Goal: Task Accomplishment & Management: Complete application form

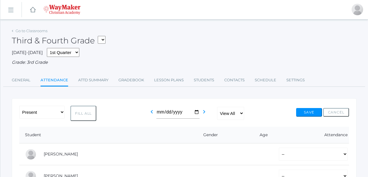
scroll to position [99, 0]
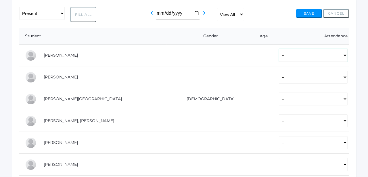
click at [292, 53] on select "-- Present Tardy Excused Tardy Unexcused Absent Excused Absent Unexcused" at bounding box center [313, 55] width 69 height 13
select select "P"
click at [283, 84] on select "-- Present Tardy Excused Tardy Unexcused Absent Excused Absent Unexcused" at bounding box center [313, 77] width 69 height 13
select select "P"
click at [281, 96] on select "-- Present Tardy Excused Tardy Unexcused Absent Excused Absent Unexcused" at bounding box center [313, 99] width 69 height 13
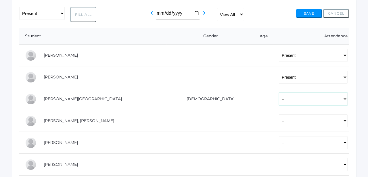
select select "P"
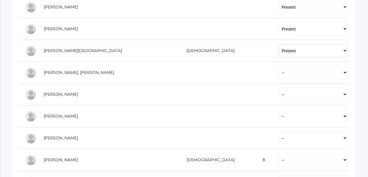
scroll to position [148, 0]
click at [287, 72] on select "-- Present Tardy Excused Tardy Unexcused Absent Excused Absent Unexcused" at bounding box center [313, 71] width 69 height 13
select select "P"
click at [279, 98] on select "-- Present Tardy Excused Tardy Unexcused Absent Excused Absent Unexcused" at bounding box center [313, 93] width 69 height 13
click at [280, 88] on select "-- Present Tardy Excused Tardy Unexcused Absent Excused Absent Unexcused" at bounding box center [313, 93] width 69 height 13
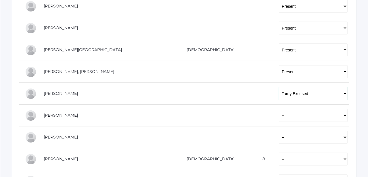
select select "P"
click at [279, 115] on select "-- Present Tardy Excused Tardy Unexcused Absent Excused Absent Unexcused" at bounding box center [313, 115] width 69 height 13
select select "P"
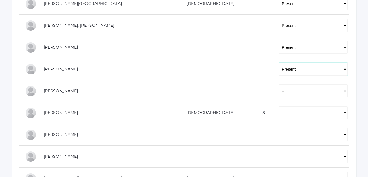
scroll to position [195, 0]
click at [282, 90] on select "-- Present Tardy Excused Tardy Unexcused Absent Excused Absent Unexcused" at bounding box center [313, 90] width 69 height 13
select select "P"
click at [279, 114] on select "-- Present Tardy Excused Tardy Unexcused Absent Excused Absent Unexcused" at bounding box center [313, 112] width 69 height 13
select select "P"
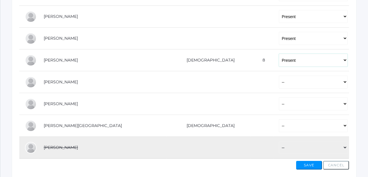
scroll to position [260, 0]
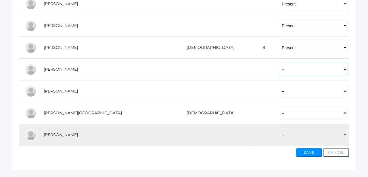
click at [282, 73] on select "-- Present Tardy Excused Tardy Unexcused Absent Excused Absent Unexcused" at bounding box center [313, 69] width 69 height 13
select select "P"
click at [279, 87] on select "-- Present Tardy Excused Tardy Unexcused Absent Excused Absent Unexcused" at bounding box center [313, 91] width 69 height 13
select select "P"
click at [279, 112] on select "-- Present Tardy Excused Tardy Unexcused Absent Excused Absent Unexcused" at bounding box center [313, 113] width 69 height 13
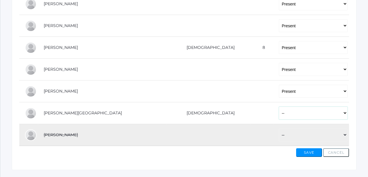
select select "P"
click at [306, 156] on button "Save" at bounding box center [309, 152] width 26 height 9
